Goal: Task Accomplishment & Management: Manage account settings

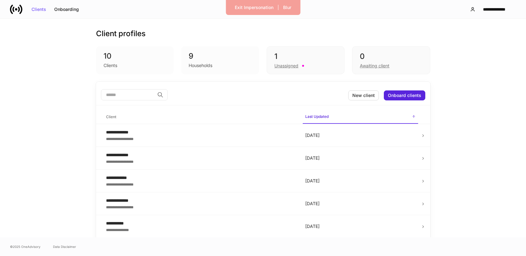
click at [193, 64] on div "Households" at bounding box center [201, 65] width 24 height 6
click at [283, 67] on div "Unassigned" at bounding box center [286, 66] width 24 height 6
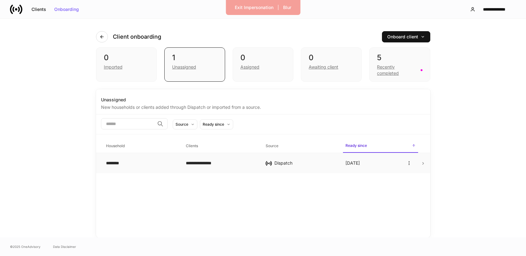
click at [425, 163] on icon at bounding box center [423, 163] width 4 height 4
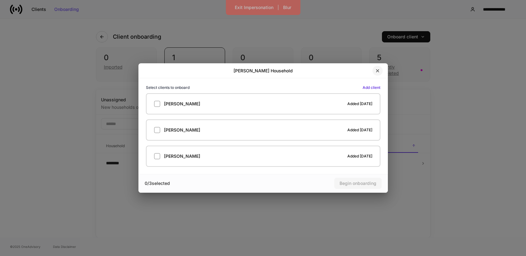
click at [376, 69] on icon "button" at bounding box center [377, 70] width 5 height 5
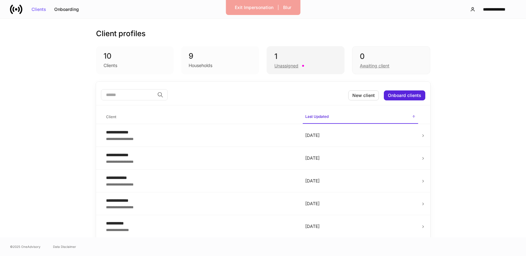
click at [296, 57] on div "1" at bounding box center [305, 56] width 62 height 10
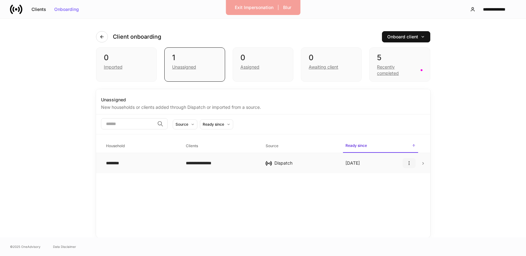
click at [410, 163] on icon "button" at bounding box center [409, 163] width 5 height 5
click at [397, 190] on li "Delete household" at bounding box center [390, 193] width 49 height 10
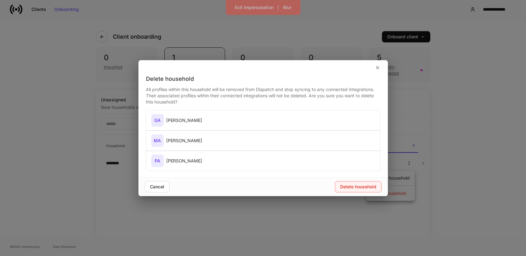
click at [350, 189] on div "Delete household" at bounding box center [358, 187] width 36 height 4
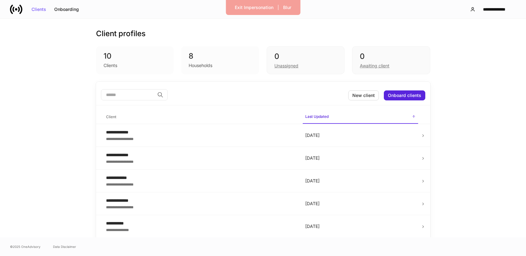
click at [205, 67] on div "Households" at bounding box center [201, 65] width 24 height 6
click at [239, 66] on div "Households" at bounding box center [220, 64] width 63 height 7
click at [224, 59] on div "8" at bounding box center [220, 56] width 63 height 10
click at [198, 64] on div "Households" at bounding box center [201, 65] width 24 height 6
click at [139, 67] on div "Clients" at bounding box center [135, 64] width 63 height 7
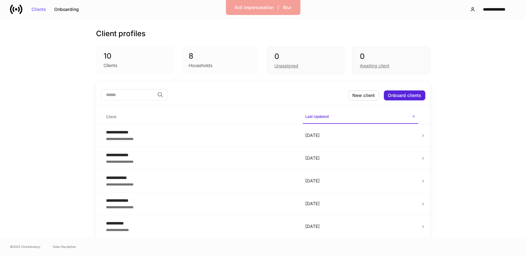
click at [111, 67] on div "Clients" at bounding box center [111, 65] width 14 height 6
click at [34, 7] on div "Clients" at bounding box center [38, 9] width 15 height 4
click at [74, 10] on div "Onboarding" at bounding box center [66, 9] width 25 height 4
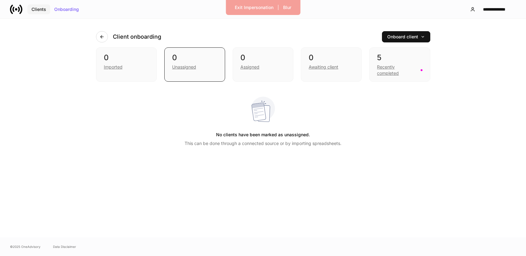
click at [39, 7] on div "Clients" at bounding box center [38, 9] width 15 height 4
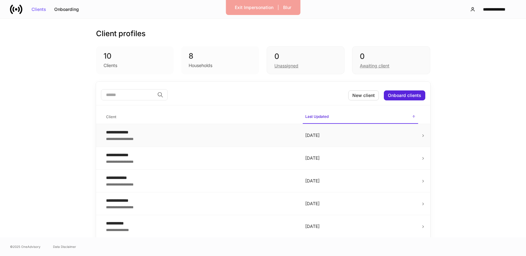
click at [423, 137] on icon at bounding box center [423, 135] width 4 height 4
click at [376, 139] on td "10 days ago" at bounding box center [360, 135] width 120 height 23
click at [106, 63] on div "Clients" at bounding box center [111, 65] width 14 height 6
click at [174, 58] on div "10 Clients 8 Households 0 Unassigned 0 Awaiting client" at bounding box center [263, 60] width 334 height 28
click at [247, 58] on div "8" at bounding box center [220, 56] width 63 height 10
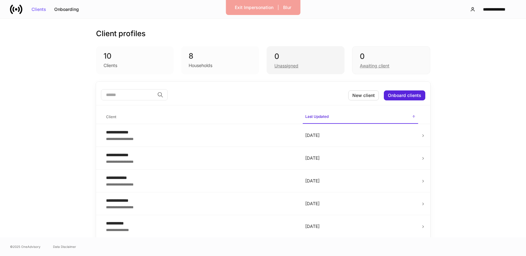
click at [316, 60] on div "0" at bounding box center [305, 56] width 62 height 10
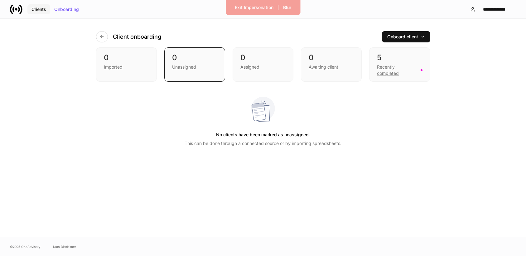
click at [37, 9] on div "Clients" at bounding box center [38, 9] width 15 height 4
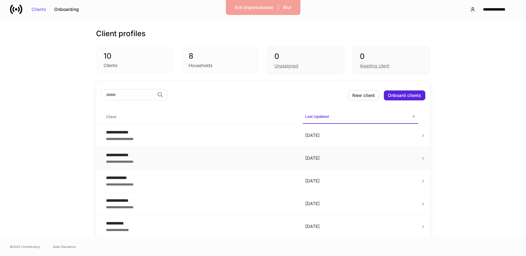
click at [419, 154] on td "[DATE]" at bounding box center [360, 158] width 120 height 23
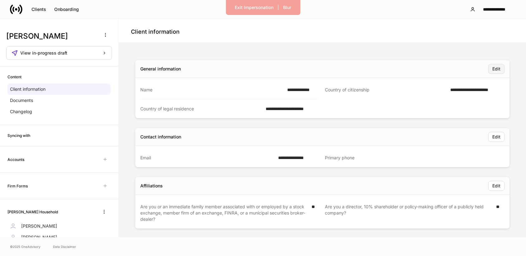
click at [492, 66] on button "Edit" at bounding box center [496, 69] width 16 height 10
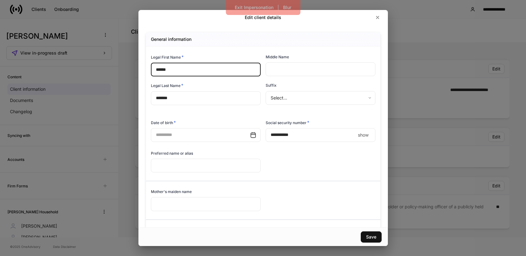
scroll to position [137, 0]
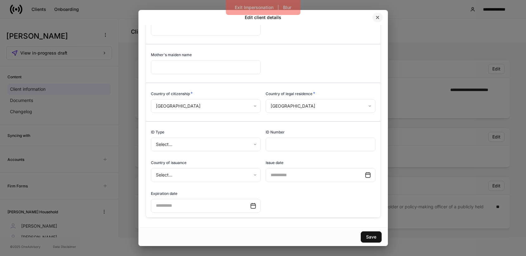
click at [379, 18] on icon "button" at bounding box center [377, 17] width 5 height 5
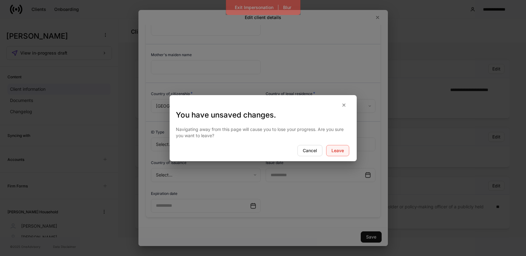
click at [332, 146] on button "Leave" at bounding box center [337, 150] width 23 height 11
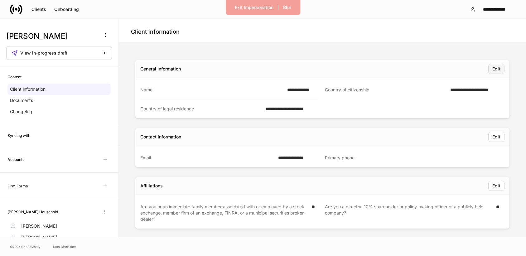
scroll to position [46, 0]
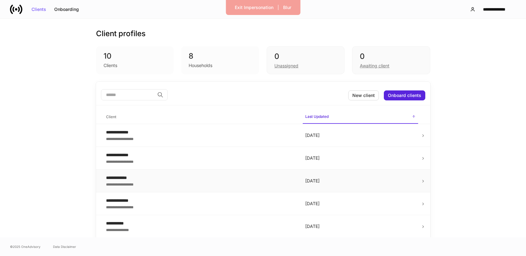
scroll to position [72, 0]
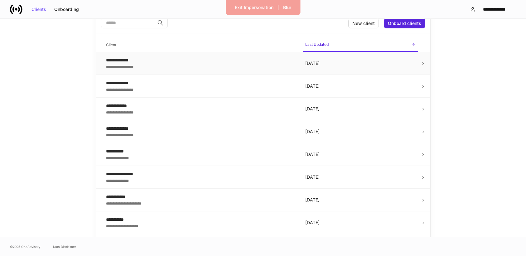
click at [417, 65] on td "[DATE]" at bounding box center [360, 63] width 120 height 23
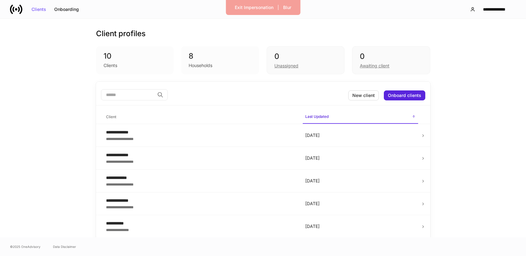
click at [199, 66] on div "Households" at bounding box center [201, 65] width 24 height 6
click at [141, 65] on div "Clients" at bounding box center [135, 64] width 63 height 7
click at [204, 61] on div "Households" at bounding box center [220, 64] width 63 height 7
click at [310, 54] on div "0" at bounding box center [305, 56] width 62 height 10
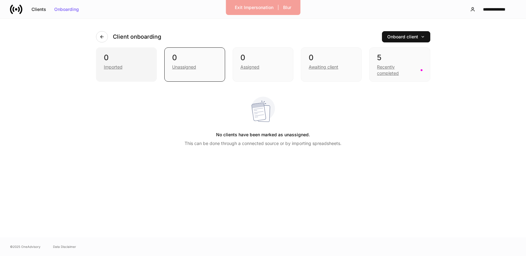
click at [141, 66] on div "Imported" at bounding box center [126, 66] width 45 height 7
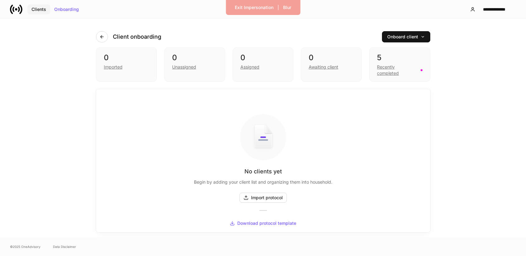
click at [39, 10] on div "Clients" at bounding box center [38, 9] width 15 height 4
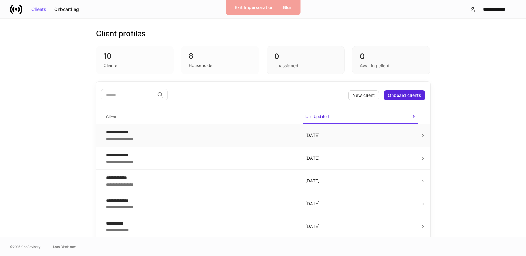
click at [395, 144] on td "[DATE]" at bounding box center [360, 135] width 120 height 23
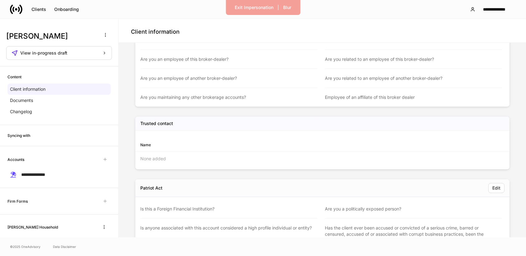
scroll to position [416, 0]
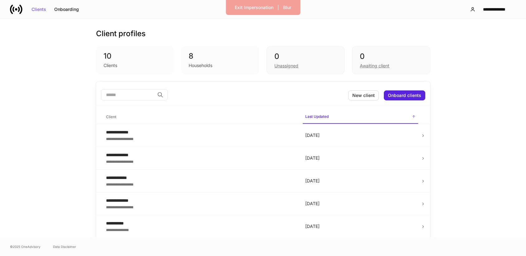
click at [141, 74] on div "10 Clients" at bounding box center [135, 60] width 78 height 28
click at [407, 132] on td "10 days ago" at bounding box center [360, 135] width 120 height 23
click at [110, 64] on div "Clients" at bounding box center [111, 65] width 14 height 6
click at [375, 63] on div "Awaiting client" at bounding box center [375, 66] width 30 height 6
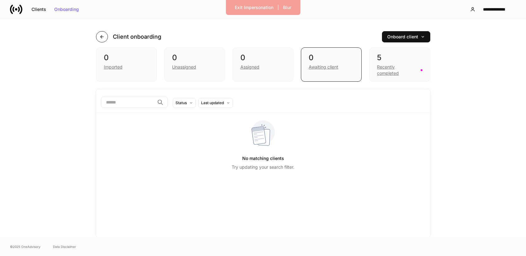
click at [104, 39] on icon "button" at bounding box center [101, 36] width 5 height 5
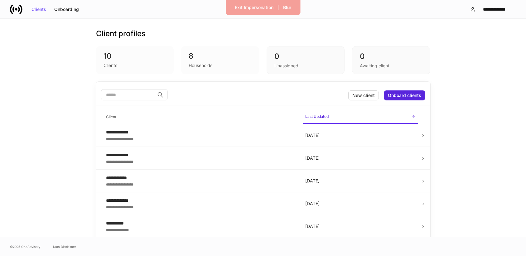
click at [112, 61] on div "Clients" at bounding box center [135, 64] width 63 height 7
click at [418, 140] on td "10 days ago" at bounding box center [360, 135] width 120 height 23
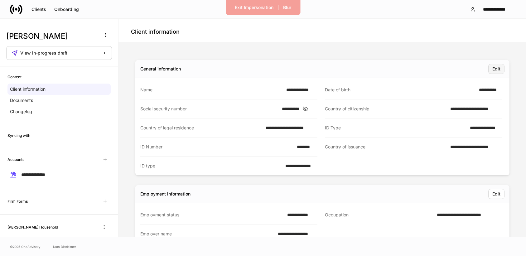
click at [495, 69] on div "Edit" at bounding box center [496, 69] width 8 height 4
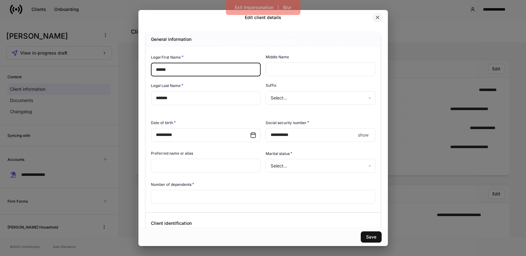
click at [377, 18] on icon "button" at bounding box center [377, 17] width 2 height 2
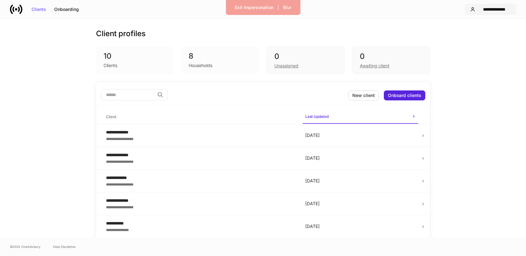
click at [491, 9] on div "**********" at bounding box center [494, 9] width 33 height 4
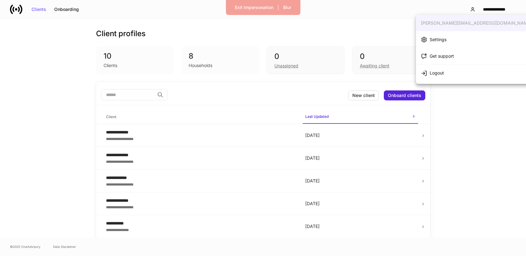
click at [473, 127] on div at bounding box center [263, 128] width 526 height 256
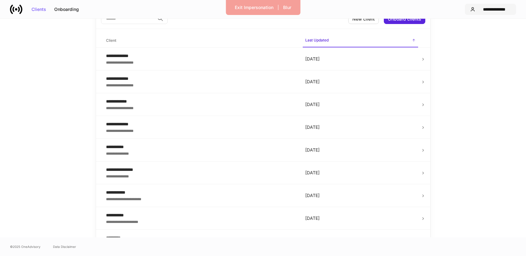
scroll to position [114, 0]
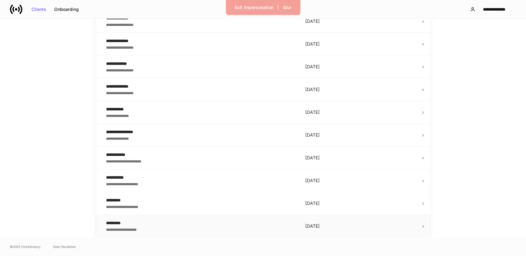
click at [197, 226] on div "*********" at bounding box center [200, 223] width 189 height 6
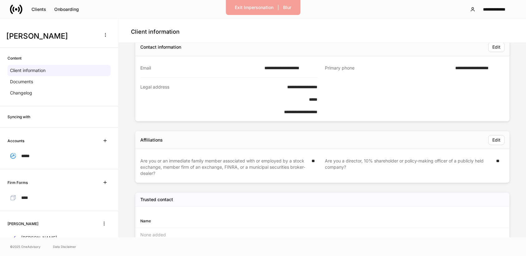
scroll to position [235, 0]
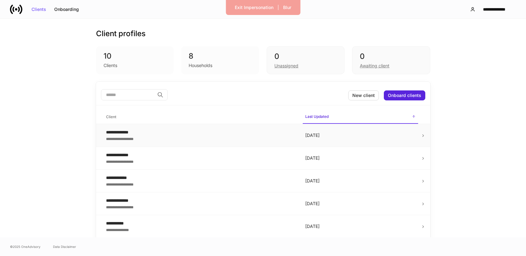
scroll to position [114, 0]
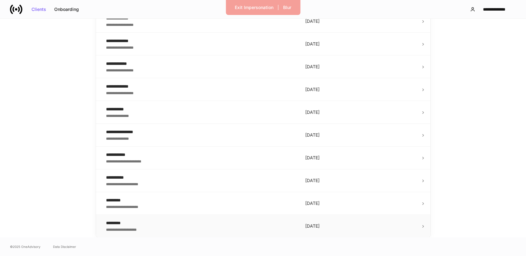
click at [420, 223] on td "[DATE]" at bounding box center [360, 226] width 120 height 23
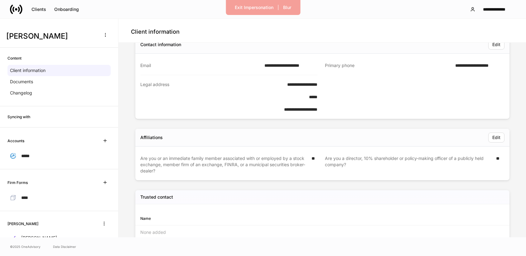
scroll to position [235, 0]
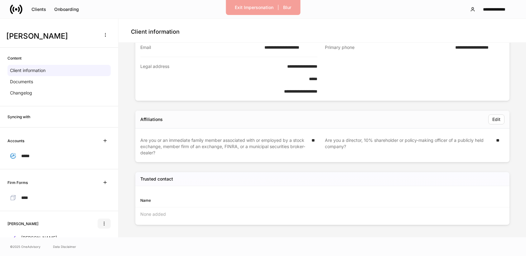
click at [107, 224] on button "button" at bounding box center [104, 224] width 13 height 10
click at [108, 197] on div at bounding box center [263, 128] width 526 height 256
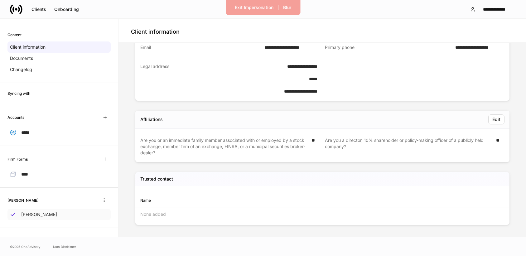
click at [99, 214] on div "Tom Brady" at bounding box center [58, 214] width 103 height 11
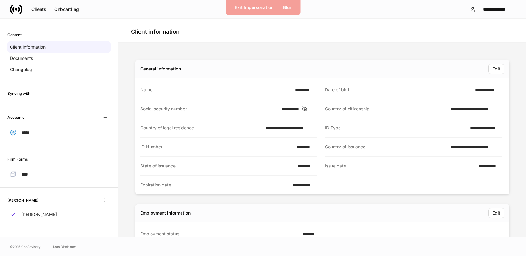
scroll to position [197, 0]
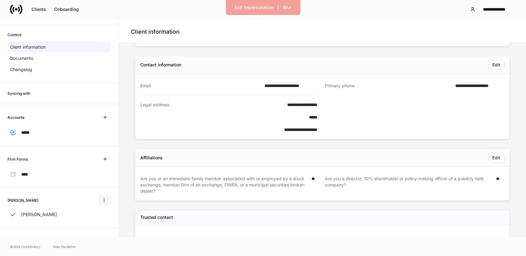
click at [104, 198] on icon "button" at bounding box center [104, 200] width 5 height 5
click at [96, 230] on p "Delete household" at bounding box center [79, 230] width 35 height 6
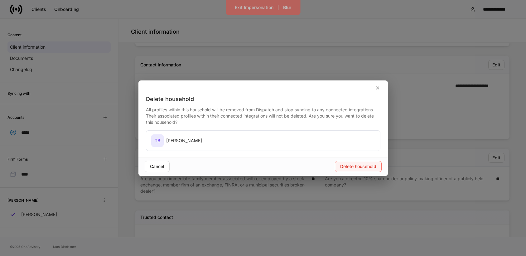
click at [356, 165] on div "Delete household" at bounding box center [358, 166] width 36 height 4
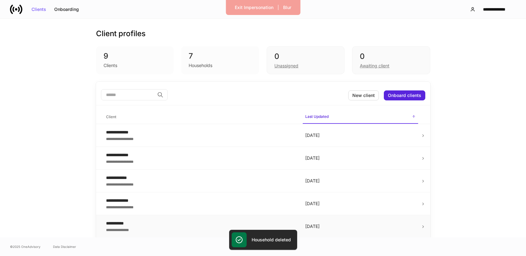
scroll to position [91, 0]
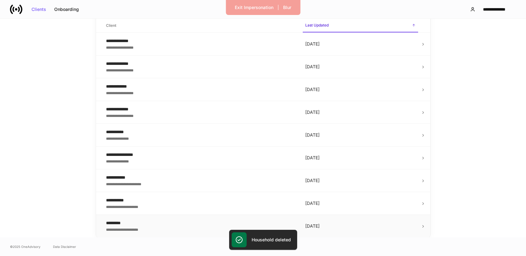
click at [353, 229] on p "14 days ago" at bounding box center [360, 226] width 110 height 6
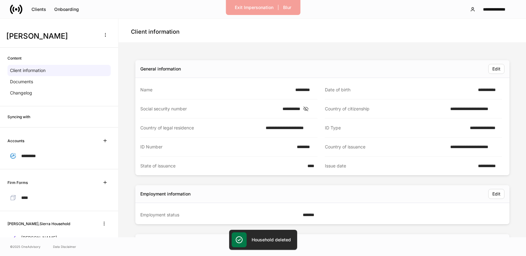
scroll to position [35, 0]
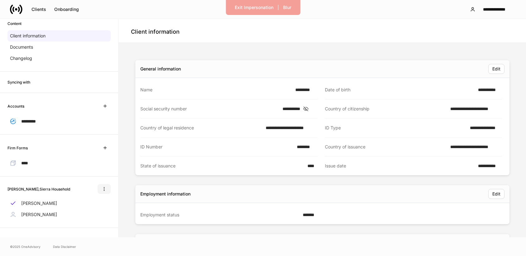
click at [102, 188] on icon "button" at bounding box center [104, 188] width 5 height 5
click at [99, 218] on li "Delete household" at bounding box center [83, 219] width 52 height 10
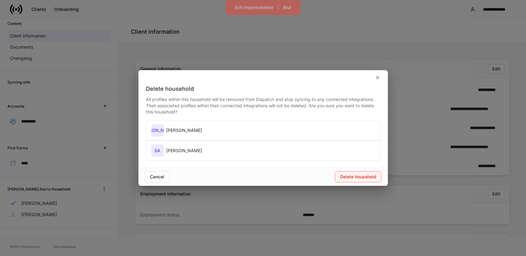
click at [349, 176] on div "Delete household" at bounding box center [358, 177] width 36 height 4
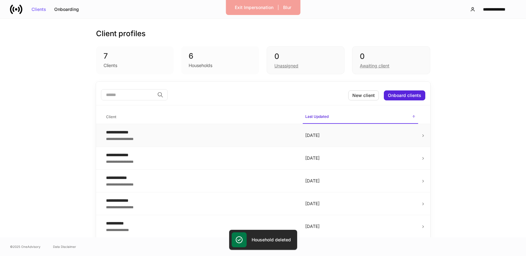
scroll to position [46, 0]
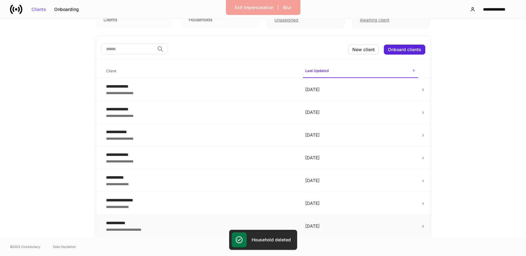
click at [322, 228] on p "11 days ago" at bounding box center [360, 226] width 110 height 6
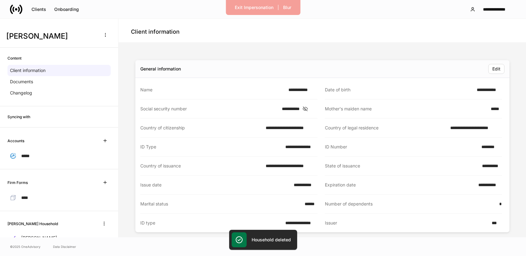
scroll to position [23, 0]
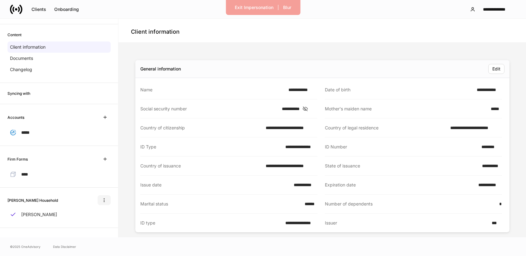
click at [103, 202] on icon "button" at bounding box center [104, 200] width 5 height 5
click at [93, 230] on p "Delete household" at bounding box center [79, 230] width 35 height 6
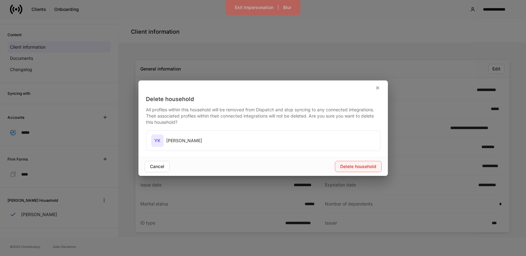
click at [358, 169] on div "Delete household" at bounding box center [358, 166] width 36 height 4
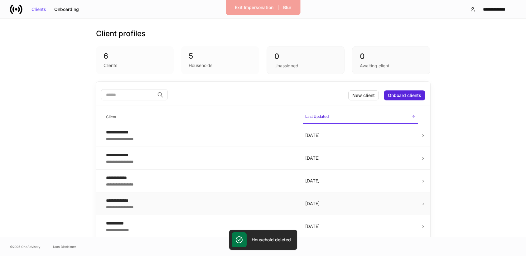
scroll to position [23, 0]
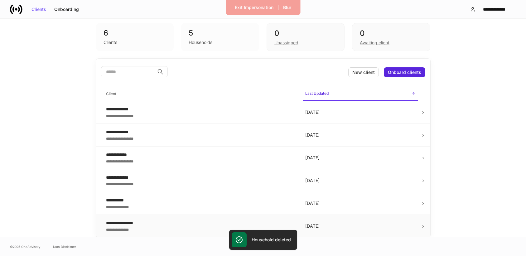
click at [323, 228] on p "10 days ago" at bounding box center [360, 226] width 110 height 6
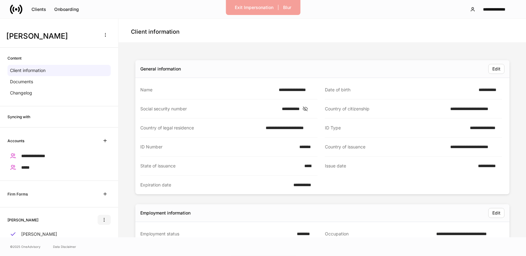
click at [103, 221] on icon "button" at bounding box center [104, 219] width 5 height 5
click at [98, 247] on p "Delete household" at bounding box center [79, 246] width 35 height 6
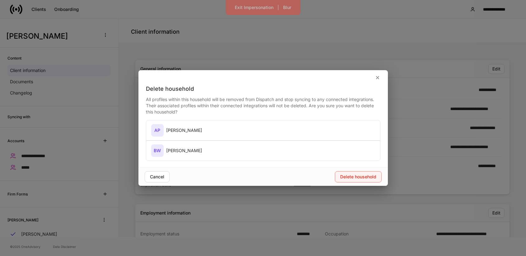
click at [343, 175] on div "Delete household" at bounding box center [358, 177] width 36 height 4
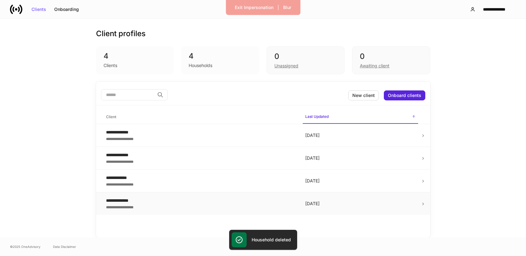
click at [380, 200] on p "10 days ago" at bounding box center [360, 203] width 110 height 6
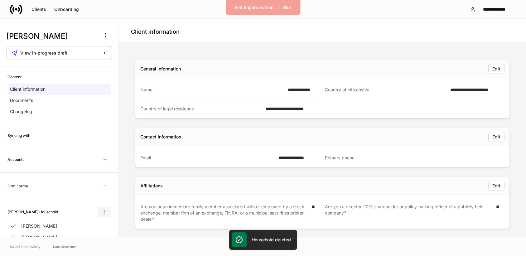
click at [105, 208] on button "button" at bounding box center [104, 212] width 13 height 10
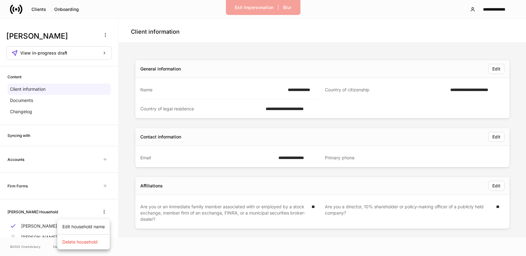
click at [91, 238] on li "Delete household" at bounding box center [83, 242] width 52 height 10
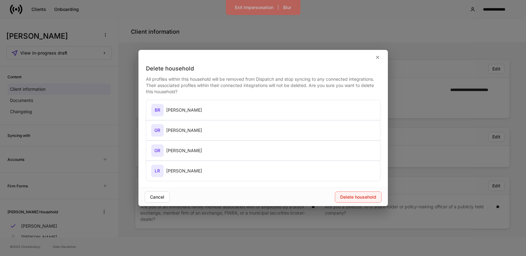
click at [367, 197] on div "Delete household" at bounding box center [358, 197] width 36 height 4
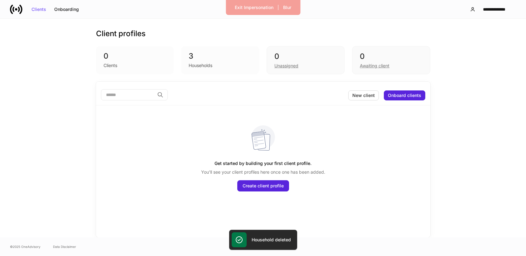
click at [383, 200] on div "​ New client Onboard clients Get started by building your first client profile.…" at bounding box center [263, 160] width 334 height 156
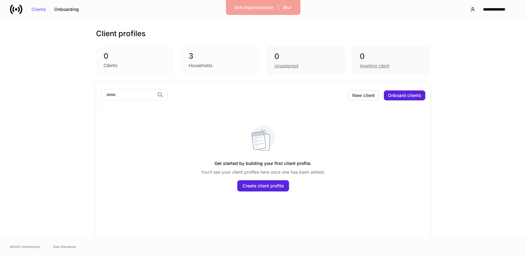
click at [215, 56] on div "3" at bounding box center [220, 56] width 63 height 10
click at [143, 58] on div "0" at bounding box center [135, 56] width 63 height 10
click at [214, 62] on div "Households" at bounding box center [220, 64] width 63 height 7
click at [294, 64] on div "Unassigned" at bounding box center [286, 66] width 24 height 6
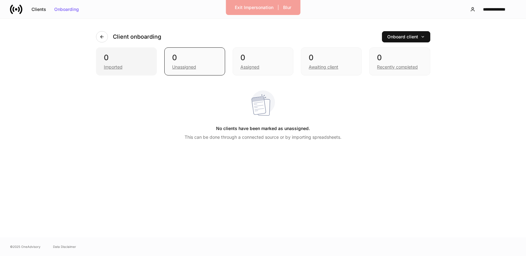
click at [141, 51] on div "0 Imported" at bounding box center [126, 61] width 61 height 28
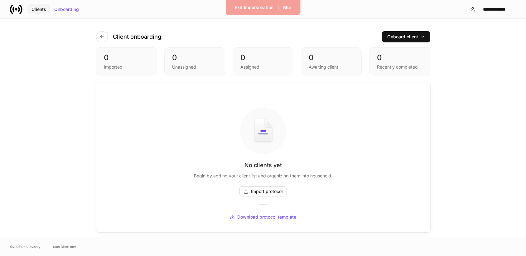
click at [34, 10] on div "Clients" at bounding box center [38, 9] width 15 height 4
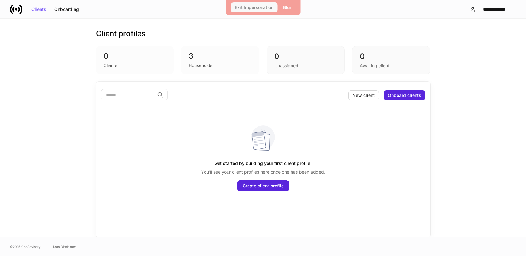
click at [263, 9] on div "Exit Impersonation" at bounding box center [254, 7] width 39 height 4
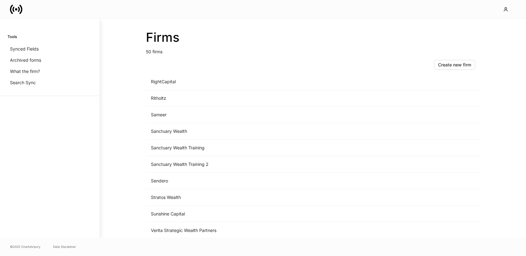
scroll to position [648, 0]
click at [210, 144] on td "Sanctuary Wealth Training" at bounding box center [261, 147] width 231 height 17
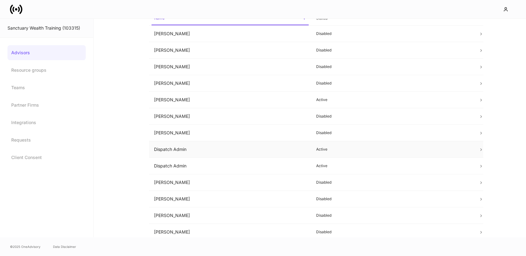
scroll to position [84, 0]
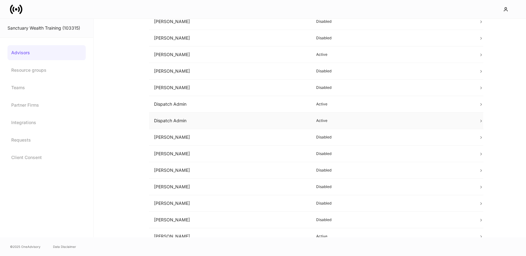
click at [262, 122] on td "Dispatch Admin" at bounding box center [230, 121] width 162 height 17
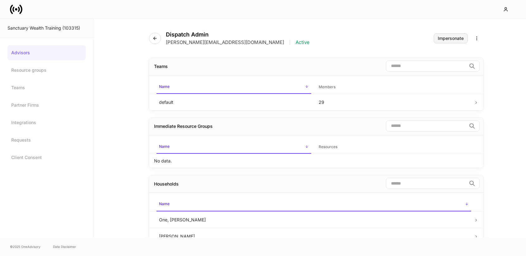
click at [450, 37] on div "Impersonate" at bounding box center [451, 38] width 26 height 4
click at [13, 12] on icon at bounding box center [16, 9] width 12 height 12
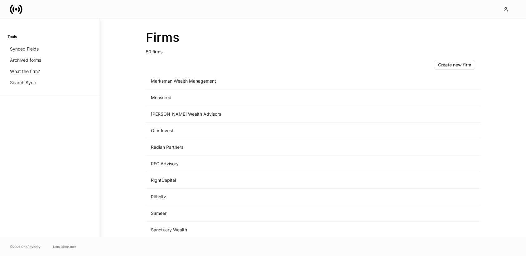
scroll to position [643, 0]
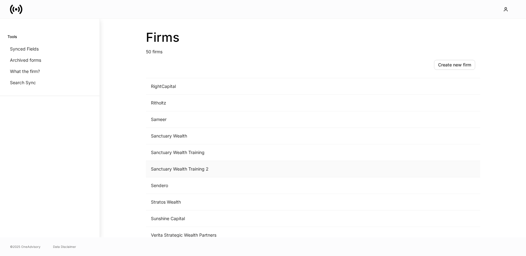
click at [199, 167] on td "Sanctuary Wealth Training 2" at bounding box center [261, 169] width 231 height 17
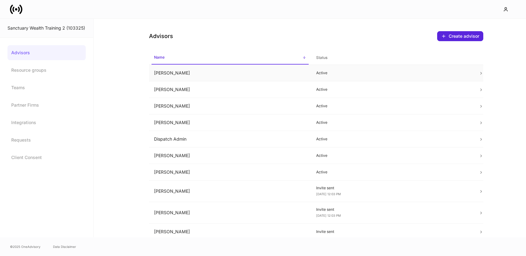
click at [239, 71] on td "April Bierle" at bounding box center [230, 73] width 162 height 17
click at [176, 93] on td "Bobby Brown" at bounding box center [230, 89] width 162 height 17
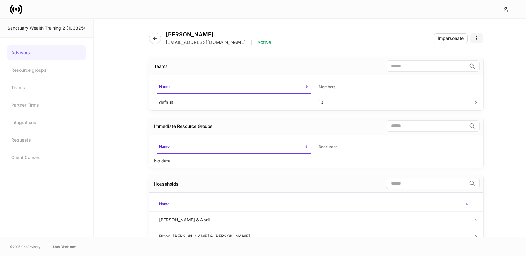
click at [475, 39] on icon "button" at bounding box center [476, 38] width 5 height 5
click at [448, 61] on p "Disable advisor account" at bounding box center [453, 63] width 49 height 6
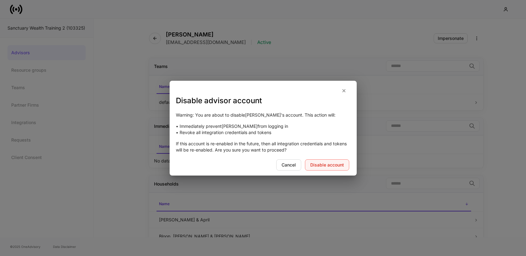
click at [341, 164] on div "Disable account" at bounding box center [327, 165] width 34 height 4
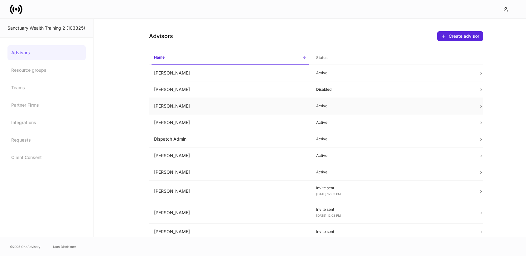
click at [184, 110] on td "Carlos Urdaneta" at bounding box center [230, 106] width 162 height 17
click at [200, 107] on td "Carlos Urdaneta" at bounding box center [230, 106] width 162 height 17
click at [172, 122] on td "Cheryl McCarson" at bounding box center [230, 122] width 162 height 17
click at [173, 124] on td "Cheryl McCarson" at bounding box center [230, 122] width 162 height 17
click at [185, 141] on td "Dispatch Admin" at bounding box center [230, 139] width 162 height 17
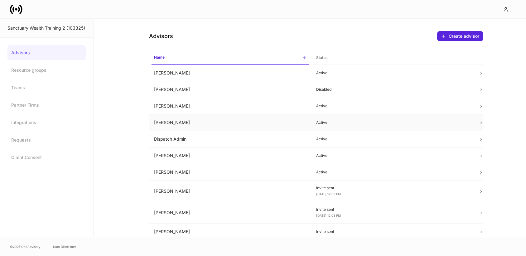
click at [170, 124] on td "Cheryl McCarson" at bounding box center [230, 122] width 162 height 17
click at [164, 172] on td "Lauren Faltys" at bounding box center [230, 172] width 162 height 17
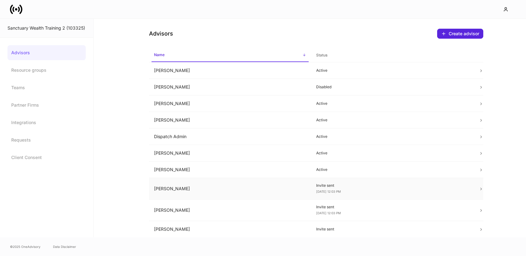
click at [166, 191] on td "Linda Castle" at bounding box center [230, 189] width 162 height 22
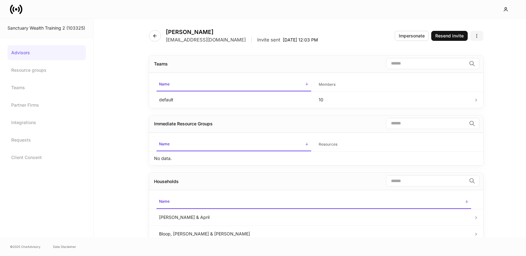
click at [476, 37] on icon "button" at bounding box center [476, 35] width 0 height 3
click at [456, 59] on p "Disable advisor account" at bounding box center [453, 61] width 49 height 6
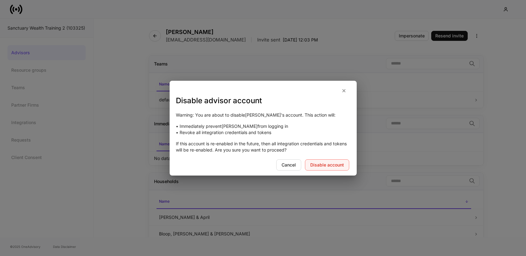
click at [336, 166] on div "Disable account" at bounding box center [327, 165] width 34 height 4
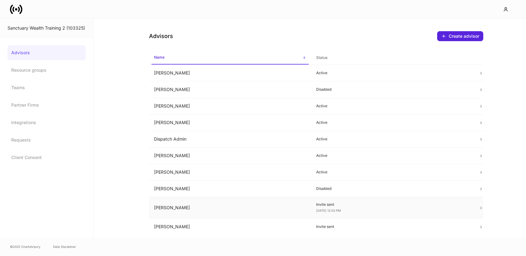
click at [207, 208] on td "Mark Muller" at bounding box center [230, 208] width 162 height 22
click at [288, 224] on td "Tim Smeal" at bounding box center [230, 227] width 162 height 17
click at [192, 187] on td "Linda Castle" at bounding box center [230, 189] width 162 height 17
click at [182, 69] on td "April Bierle" at bounding box center [230, 73] width 162 height 17
click at [282, 137] on td "Dispatch Admin" at bounding box center [230, 139] width 162 height 17
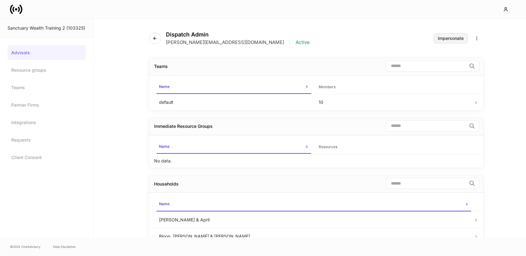
click at [446, 39] on div "Impersonate" at bounding box center [451, 38] width 26 height 4
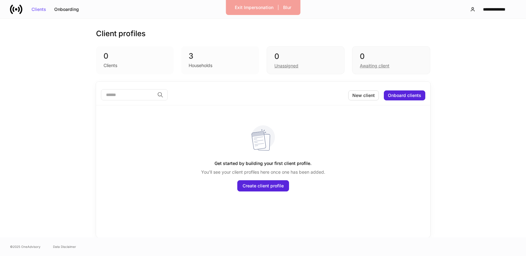
click at [198, 66] on div "Households" at bounding box center [201, 65] width 24 height 6
click at [356, 70] on div "0 Awaiting client" at bounding box center [391, 60] width 78 height 28
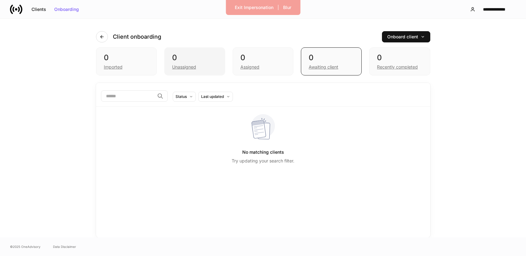
click at [203, 68] on div "Unassigned" at bounding box center [194, 66] width 45 height 7
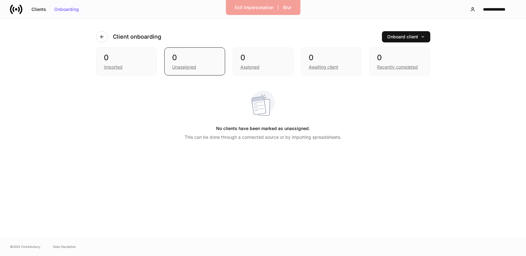
click at [75, 13] on button "Onboarding" at bounding box center [66, 9] width 33 height 10
click at [37, 12] on button "Clients" at bounding box center [38, 9] width 23 height 10
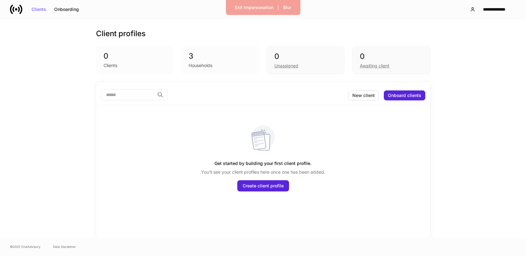
click at [223, 68] on div "Households" at bounding box center [220, 64] width 63 height 7
click at [205, 63] on div "Households" at bounding box center [201, 65] width 24 height 6
